Goal: Information Seeking & Learning: Learn about a topic

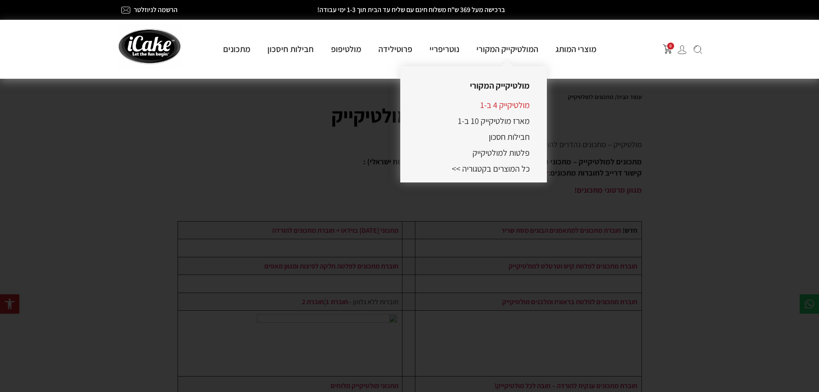
click at [509, 105] on link "מולטיקייק 4 ב-1" at bounding box center [504, 104] width 49 height 11
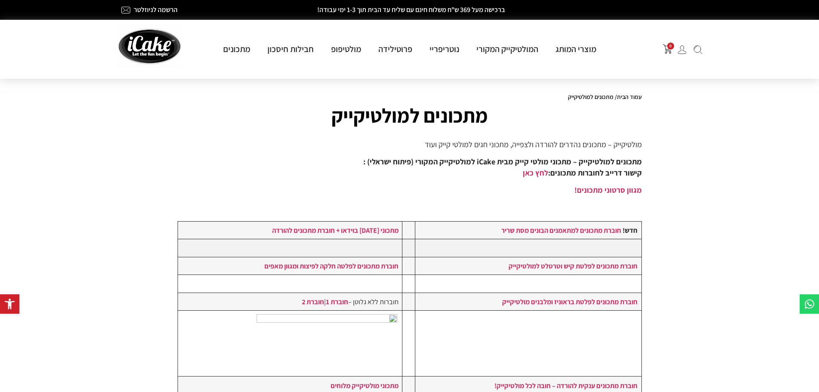
scroll to position [30, 0]
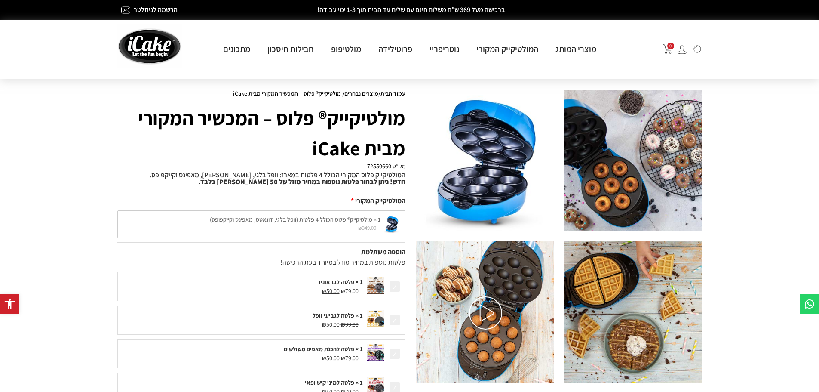
click at [605, 161] on img at bounding box center [633, 160] width 138 height 141
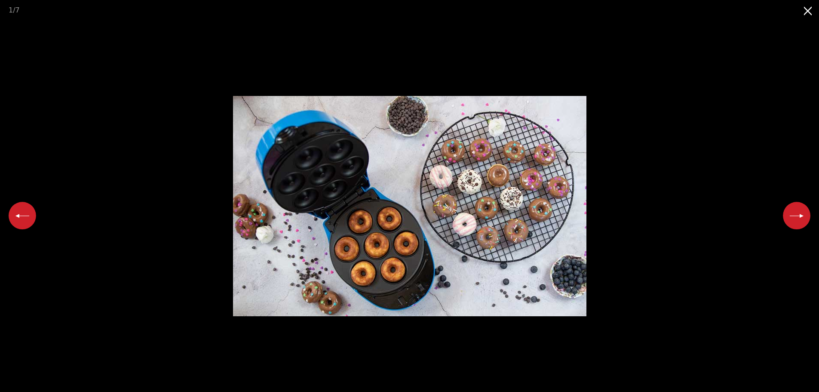
click at [435, 150] on img at bounding box center [409, 206] width 353 height 220
click at [680, 159] on picture at bounding box center [409, 205] width 819 height 371
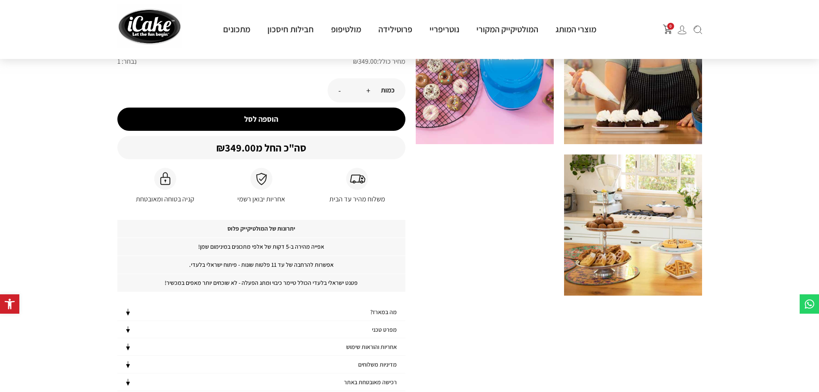
scroll to position [473, 0]
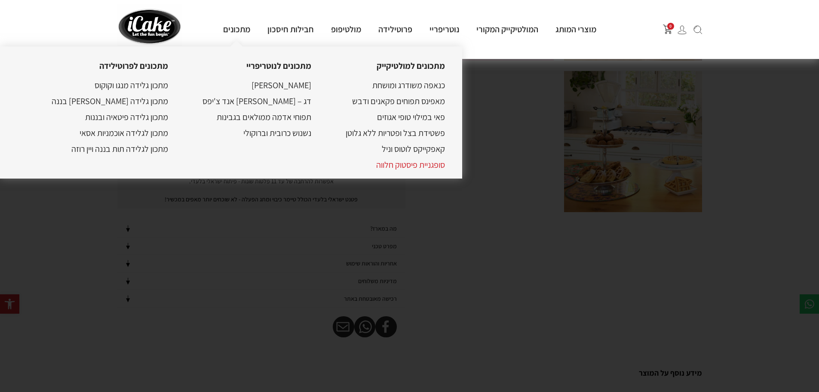
click at [376, 164] on link "סופגניית פיסטוק חלווה" at bounding box center [410, 164] width 69 height 11
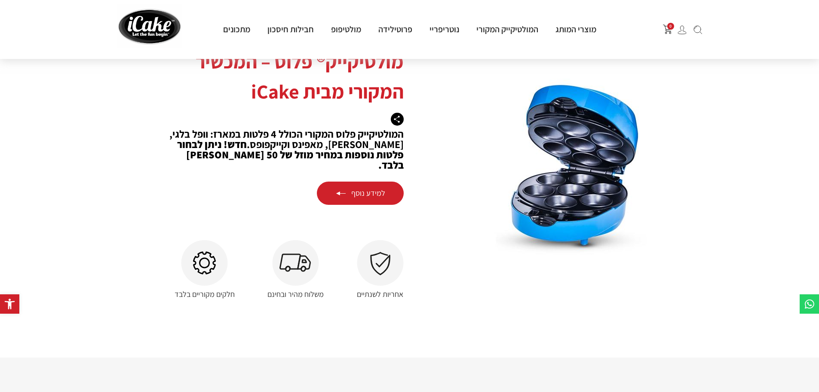
scroll to position [1290, 0]
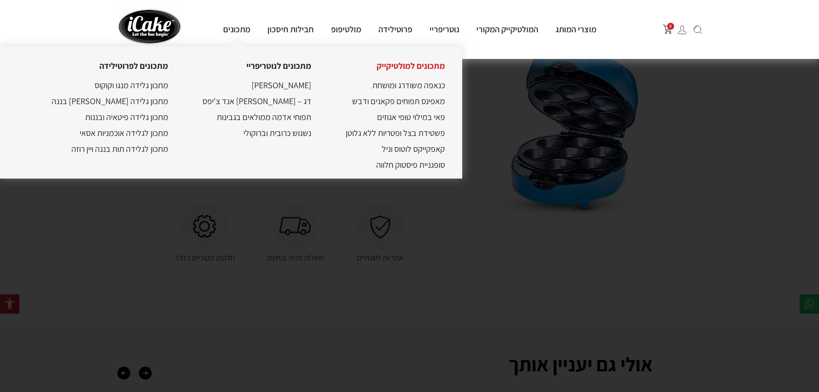
click at [377, 64] on link "מתכונים למולטיקייק" at bounding box center [411, 65] width 68 height 11
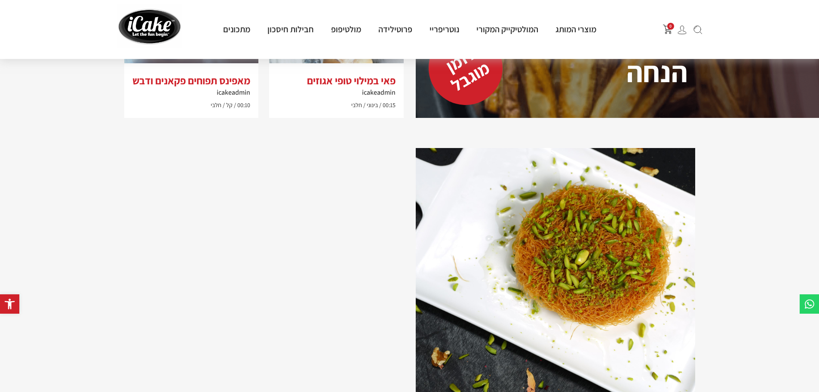
scroll to position [1145, 0]
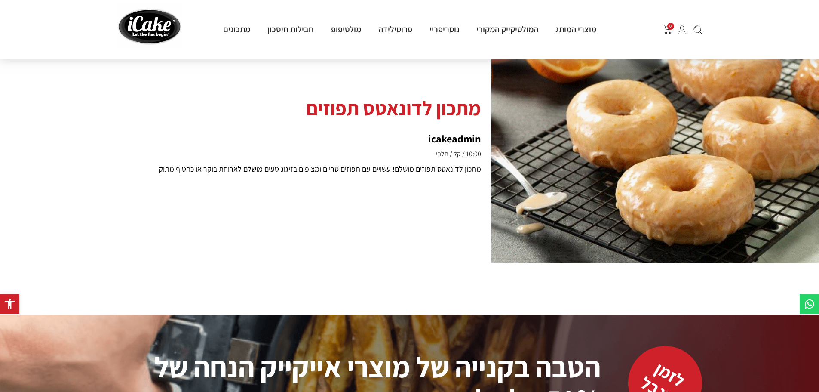
scroll to position [242, 0]
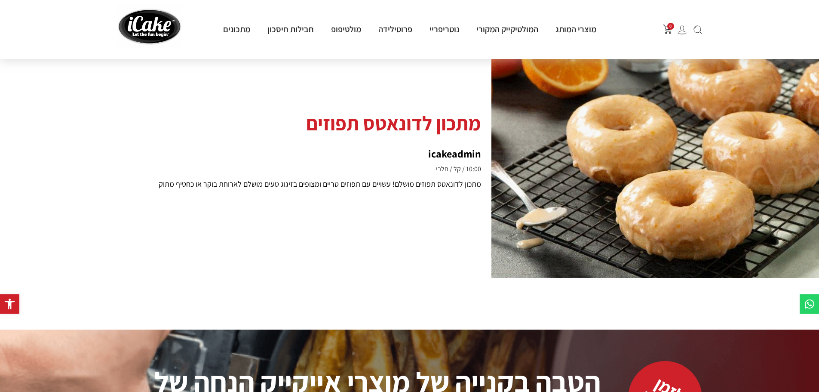
click at [449, 155] on h6 "icakeadmin" at bounding box center [281, 153] width 399 height 10
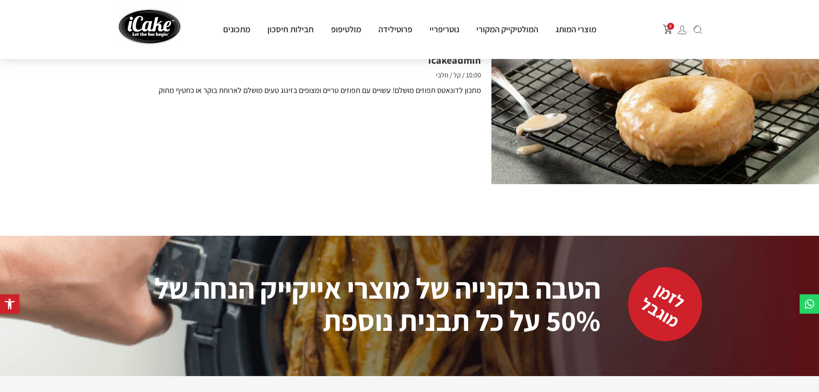
scroll to position [371, 0]
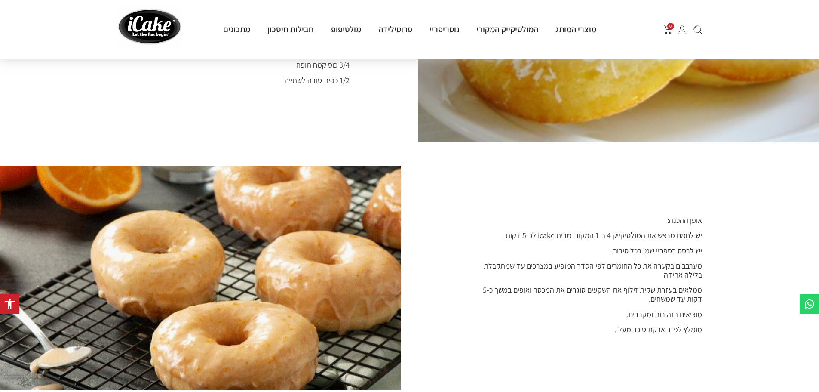
scroll to position [430, 0]
